Goal: Transaction & Acquisition: Purchase product/service

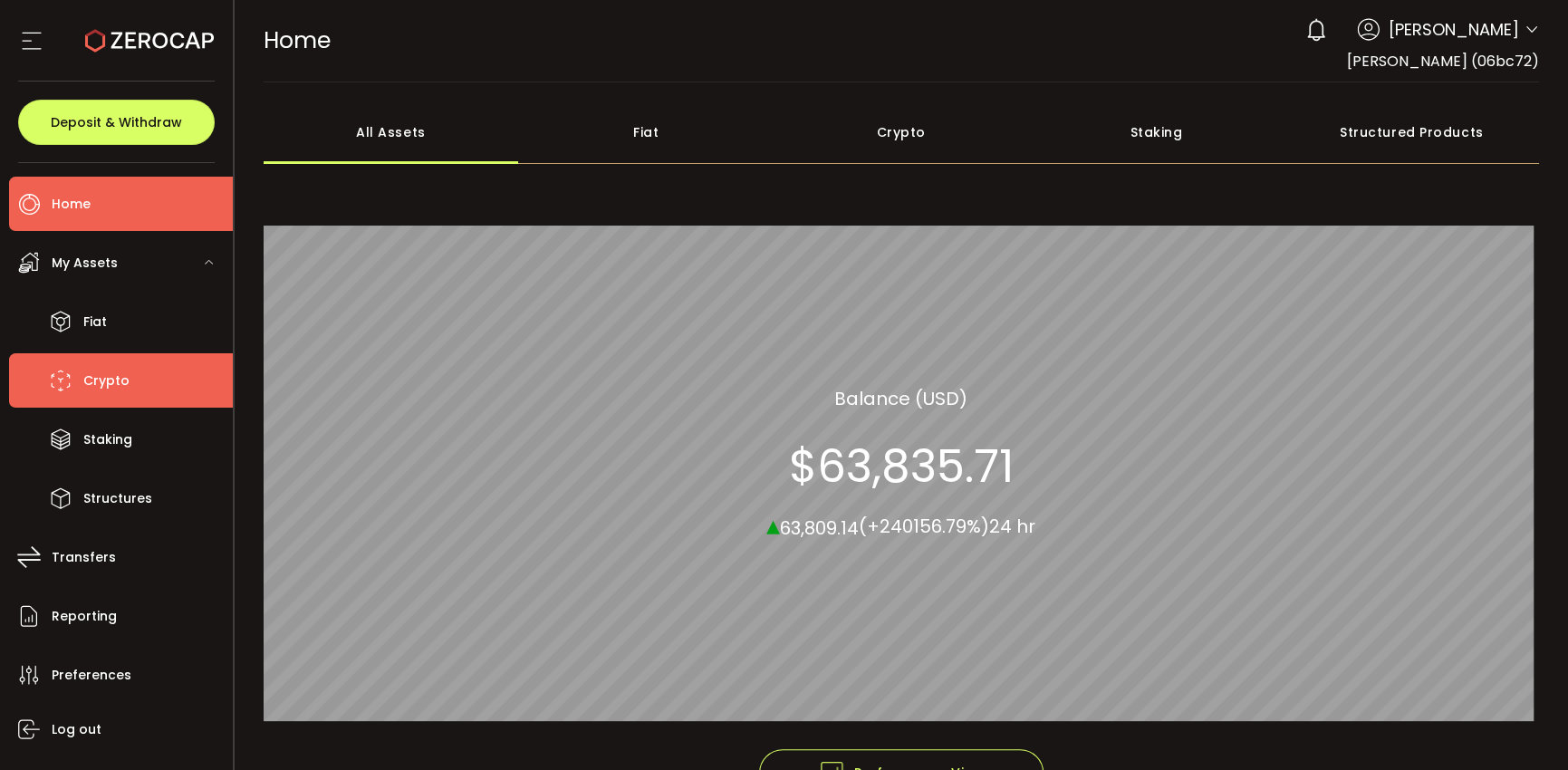
click at [97, 384] on span "Crypto" at bounding box center [106, 381] width 46 height 26
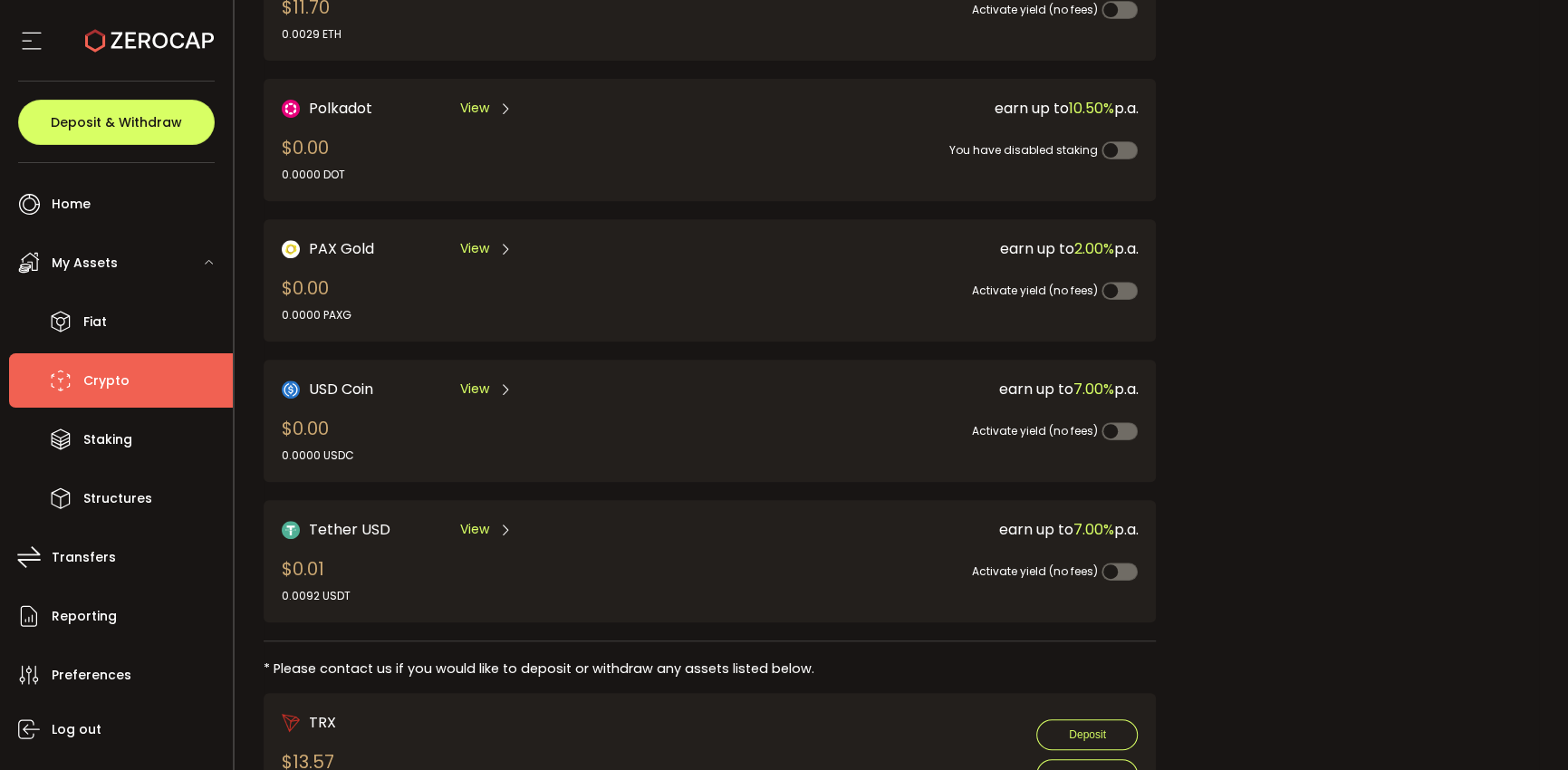
scroll to position [362, 0]
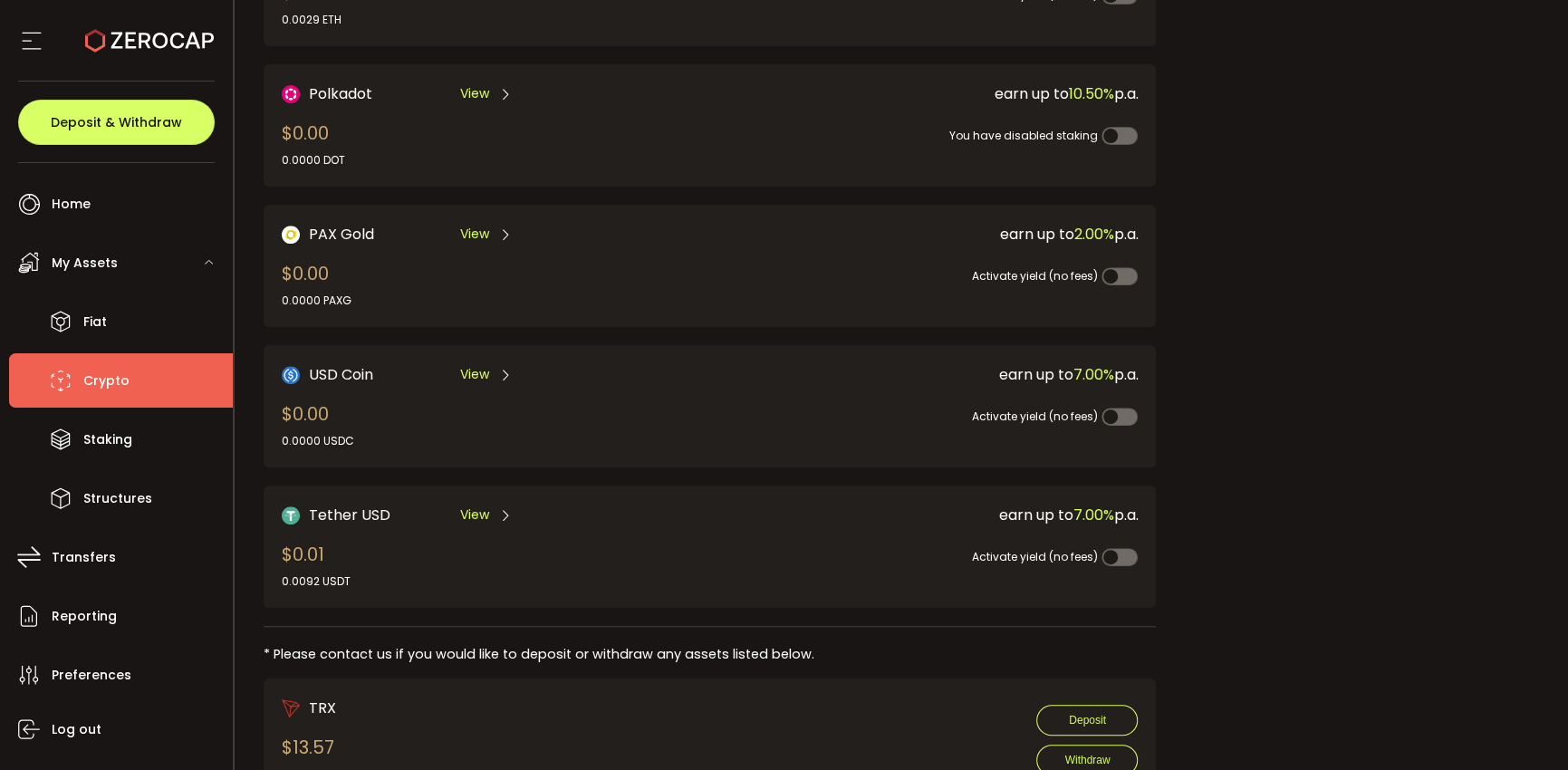
click at [472, 507] on span "View" at bounding box center [474, 515] width 29 height 19
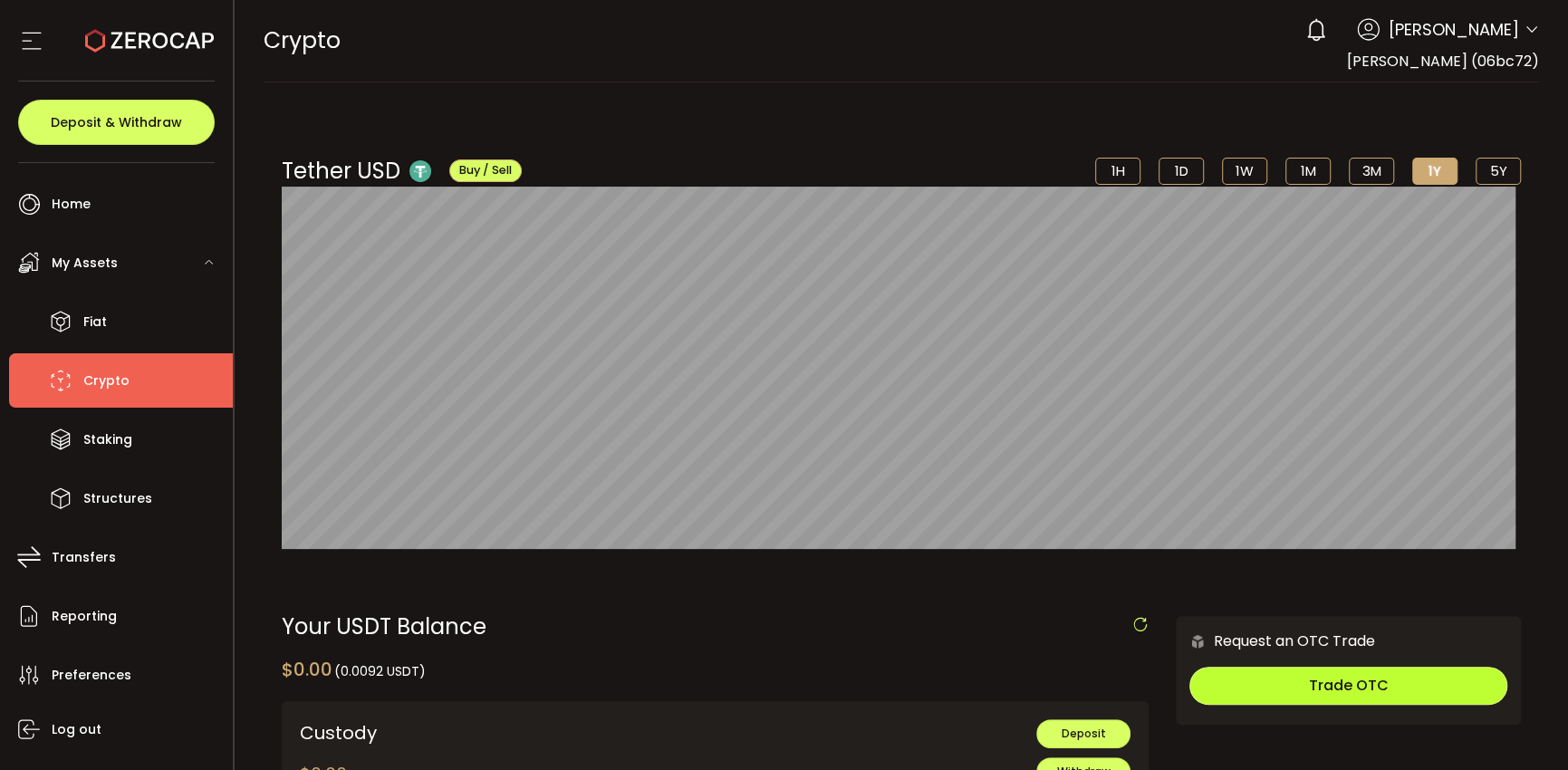
click at [1314, 674] on span "Trade OTC" at bounding box center [1348, 685] width 79 height 21
click at [907, 100] on div "Tether USD Buy / Sell 1H 1D 1W 1M 3M 1Y 5Y $1.00 [DATE] 12:00 am" at bounding box center [902, 333] width 1277 height 466
click at [932, 137] on div "Tether USD Buy / Sell 1H 1D 1W 1M 3M 1Y 5Y $0.99 [DATE] 12:00 am" at bounding box center [902, 333] width 1277 height 466
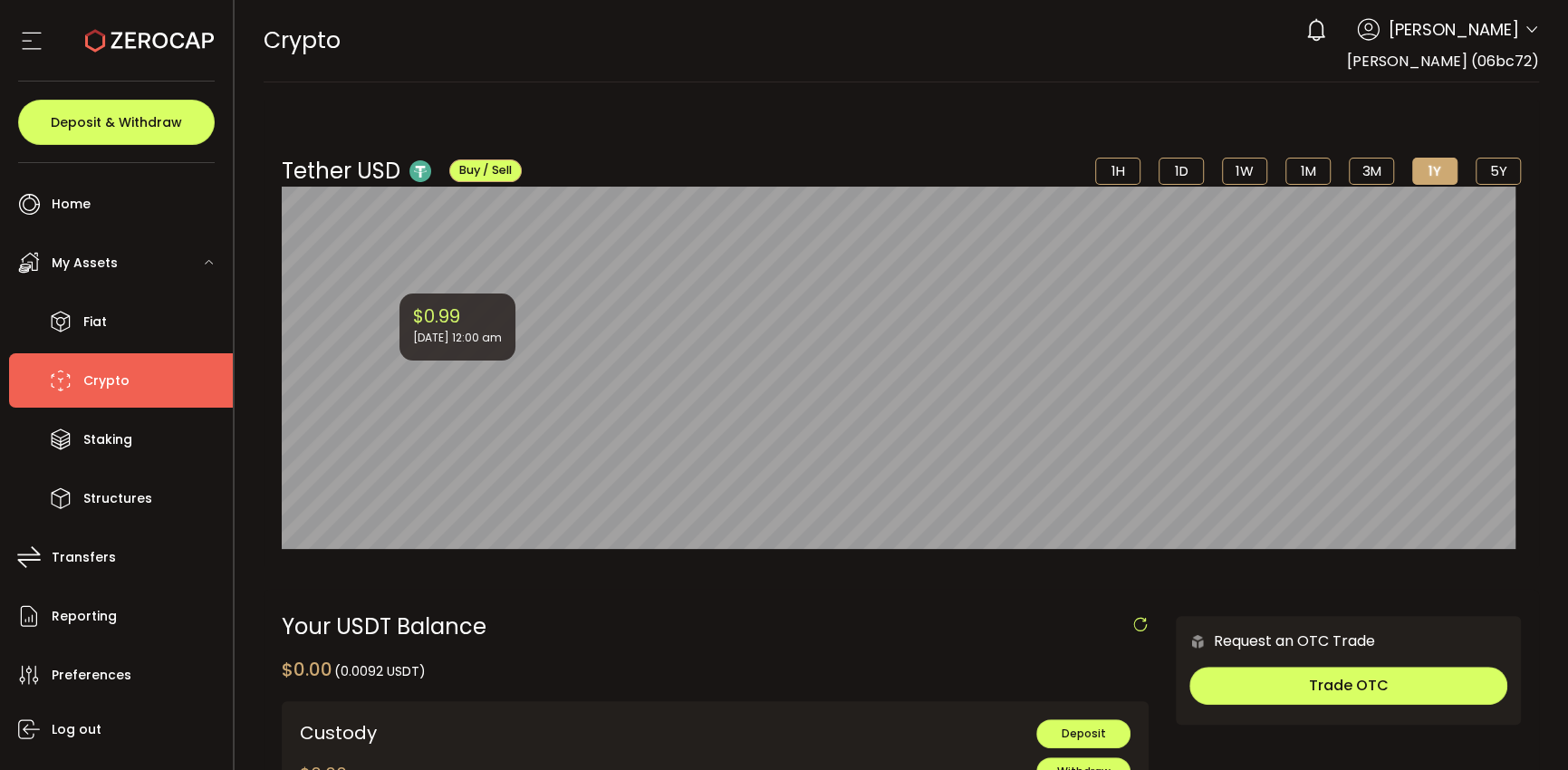
click at [121, 363] on li "Crypto" at bounding box center [121, 379] width 223 height 54
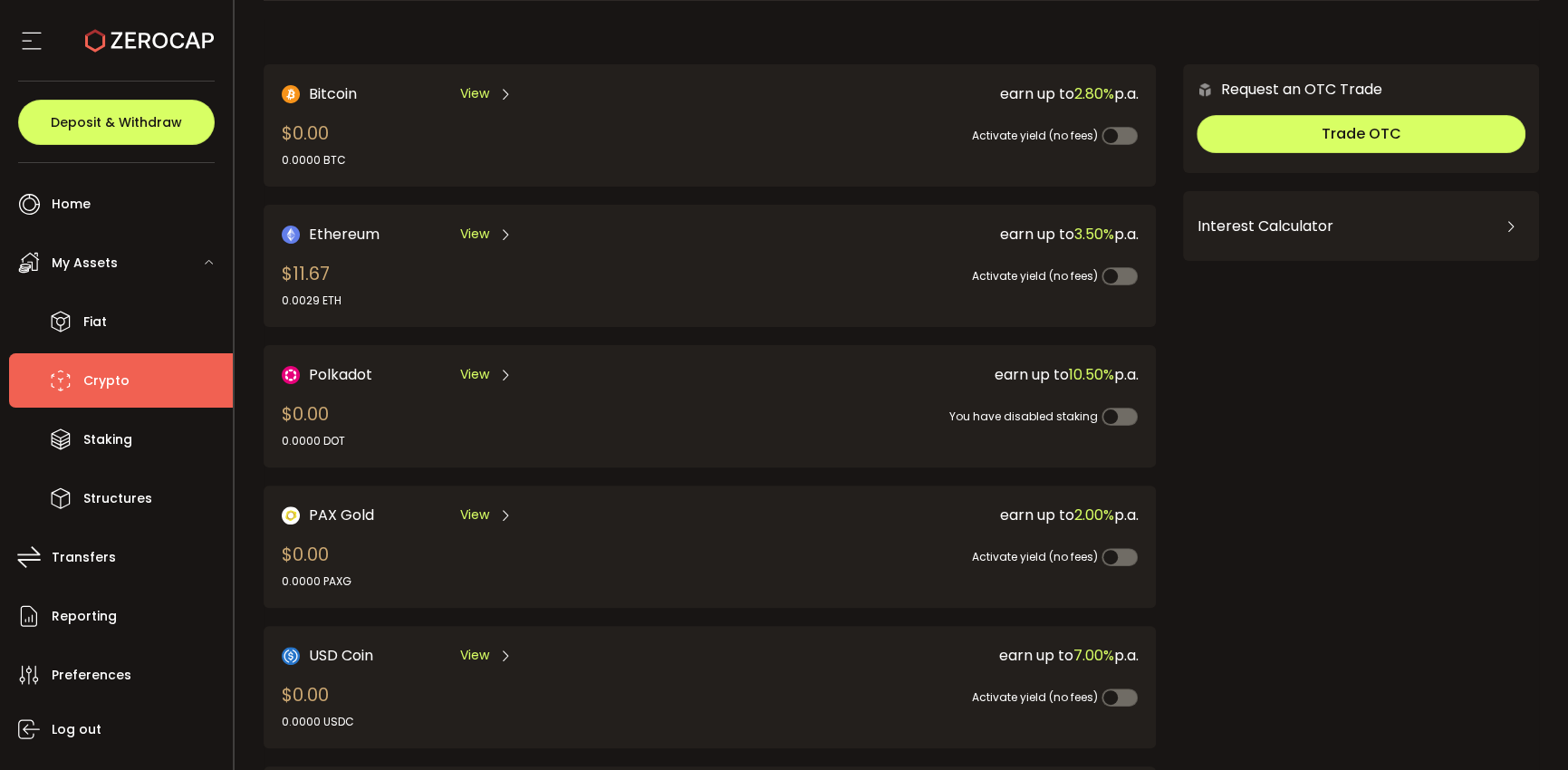
scroll to position [79, 0]
